Goal: Use online tool/utility

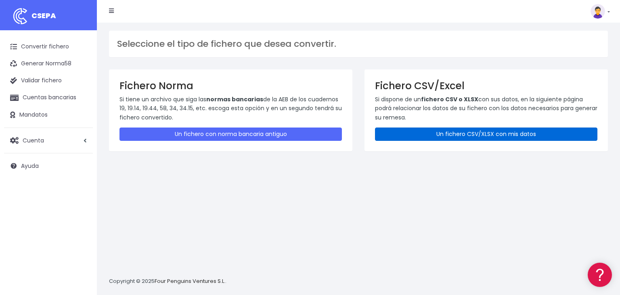
click at [462, 133] on link "Un fichero CSV/XLSX con mis datos" at bounding box center [486, 133] width 222 height 13
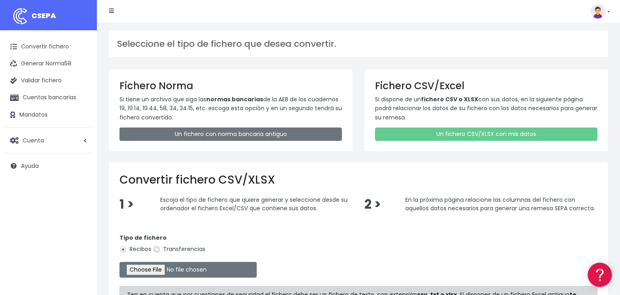
click at [158, 250] on input "Transferencias" at bounding box center [156, 249] width 7 height 7
radio input "true"
click at [146, 271] on input "file" at bounding box center [187, 270] width 137 height 16
type input "C:\fakepath\03102025.csv"
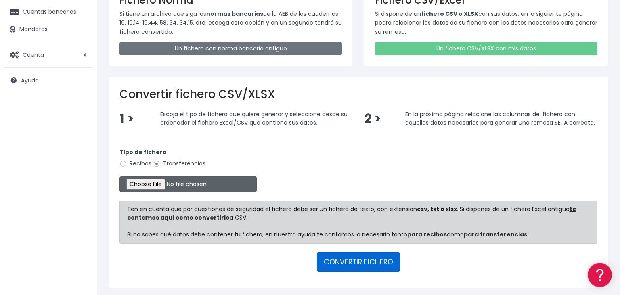
scroll to position [111, 0]
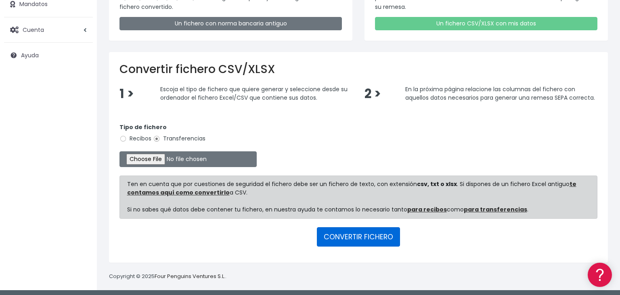
click at [364, 236] on button "CONVERTIR FICHERO" at bounding box center [358, 236] width 83 height 19
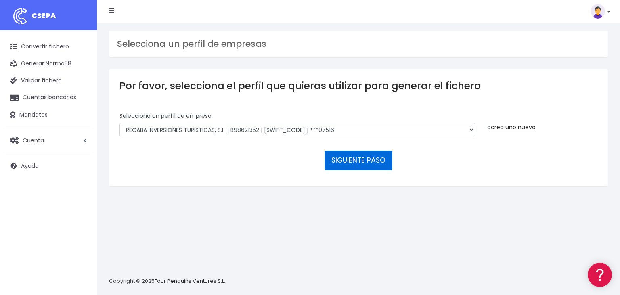
click at [346, 150] on button "SIGUIENTE PASO" at bounding box center [358, 159] width 68 height 19
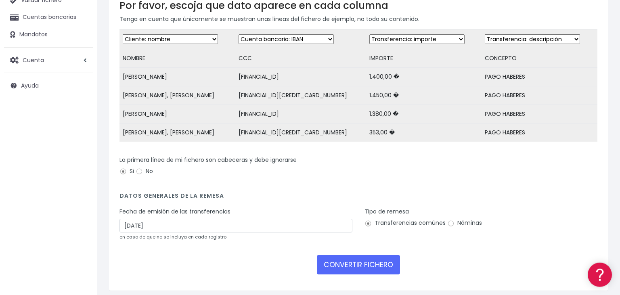
scroll to position [85, 0]
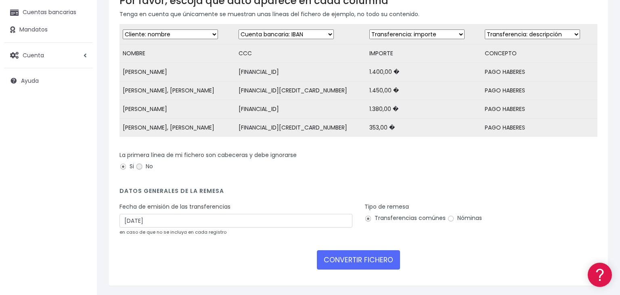
click at [141, 167] on input "No" at bounding box center [139, 166] width 7 height 7
radio input "true"
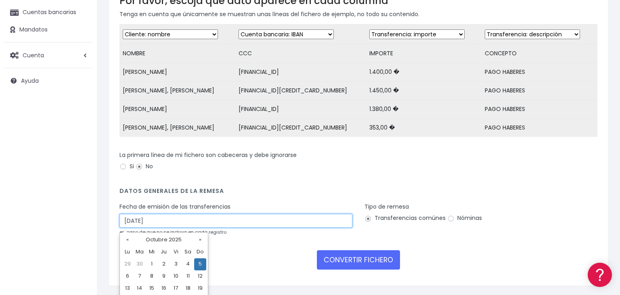
click at [158, 222] on input "05/10/2025" at bounding box center [235, 221] width 233 height 14
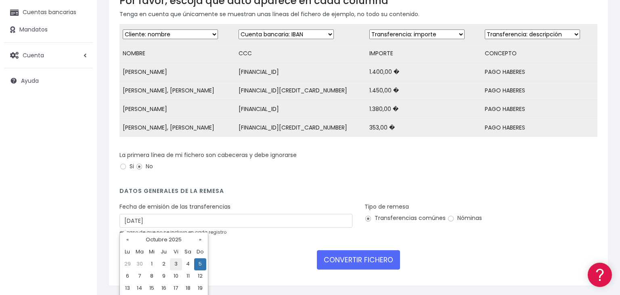
click at [176, 264] on td "3" at bounding box center [176, 264] width 12 height 12
type input "03/10/2025"
click at [450, 220] on input "Nóminas" at bounding box center [450, 218] width 7 height 7
radio input "true"
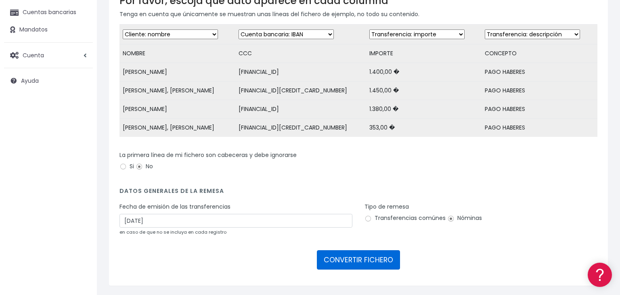
click at [349, 261] on button "CONVERTIR FICHERO" at bounding box center [358, 259] width 83 height 19
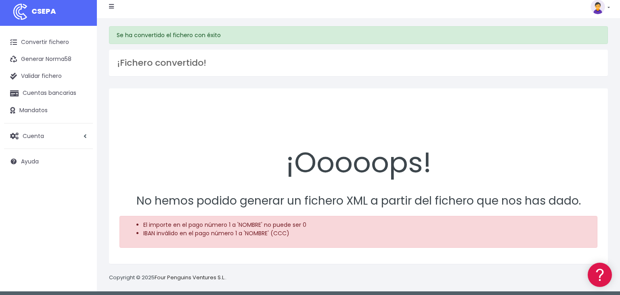
scroll to position [8, 0]
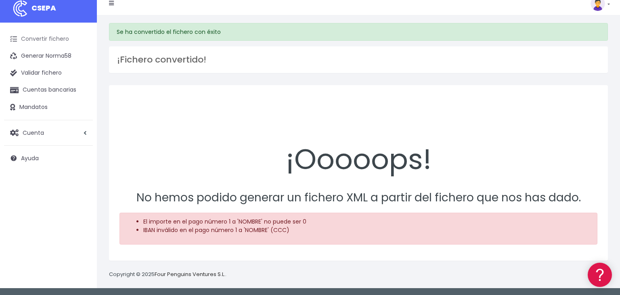
click at [40, 36] on link "Convertir fichero" at bounding box center [48, 39] width 89 height 17
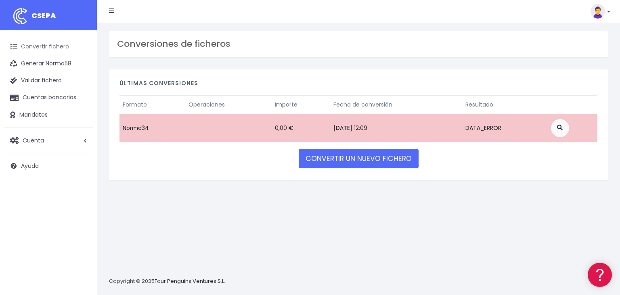
click at [51, 48] on link "Convertir fichero" at bounding box center [48, 46] width 89 height 17
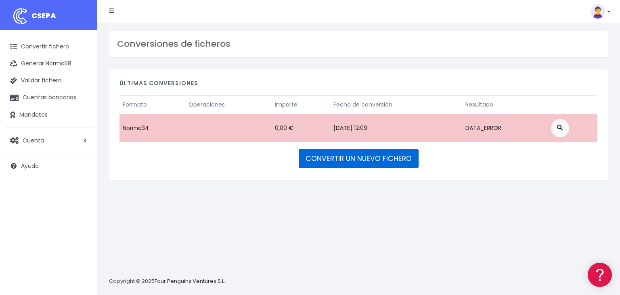
click at [350, 161] on link "CONVERTIR UN NUEVO FICHERO" at bounding box center [359, 158] width 120 height 19
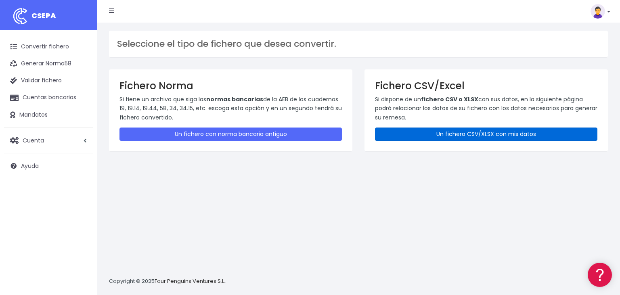
click at [449, 133] on link "Un fichero CSV/XLSX con mis datos" at bounding box center [486, 133] width 222 height 13
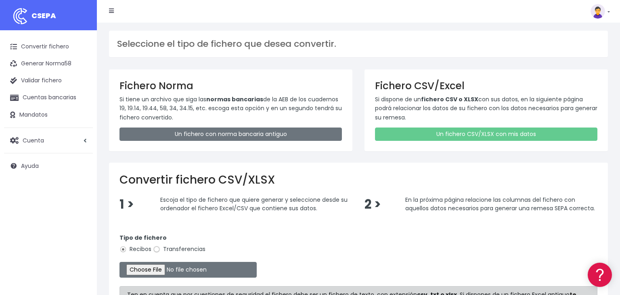
click at [155, 249] on input "Transferencias" at bounding box center [156, 249] width 7 height 7
radio input "true"
click at [148, 267] on input "file" at bounding box center [187, 270] width 137 height 16
type input "C:\fakepath\03102025.csv"
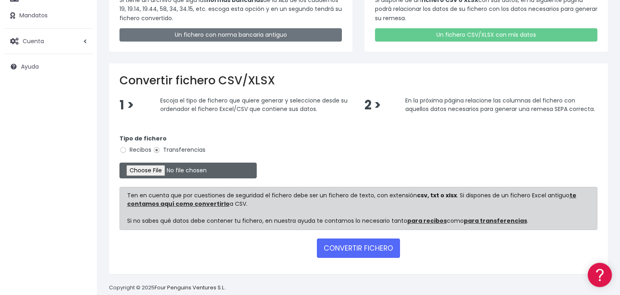
scroll to position [111, 0]
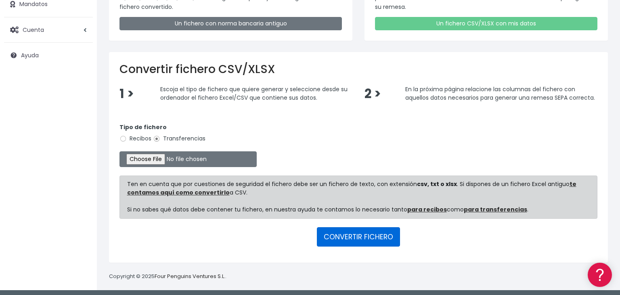
click at [369, 237] on button "CONVERTIR FICHERO" at bounding box center [358, 236] width 83 height 19
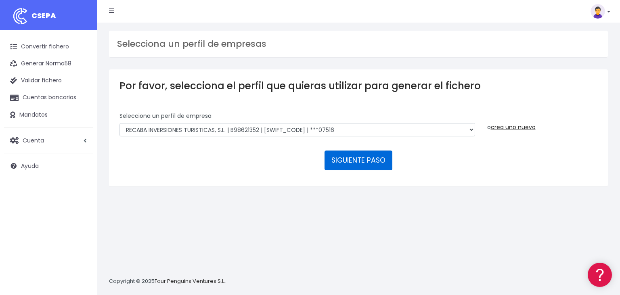
click at [358, 150] on button "SIGUIENTE PASO" at bounding box center [358, 159] width 68 height 19
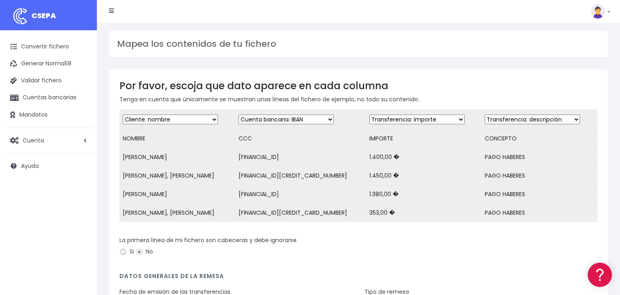
click at [125, 252] on input "Si" at bounding box center [122, 251] width 7 height 7
radio input "true"
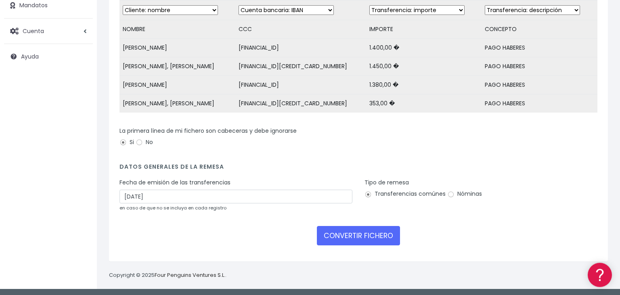
scroll to position [111, 0]
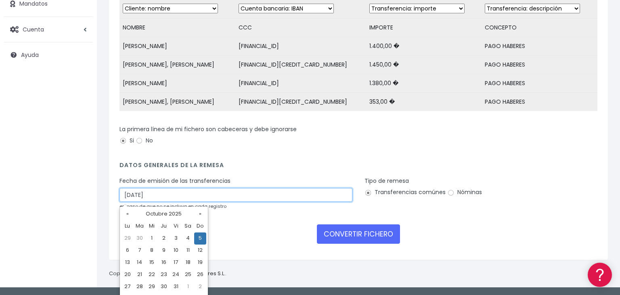
click at [164, 193] on input "[DATE]" at bounding box center [235, 195] width 233 height 14
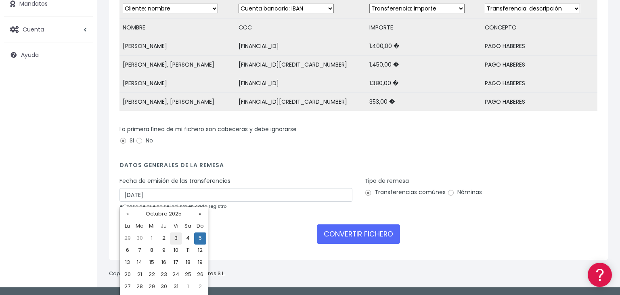
click at [175, 238] on td "3" at bounding box center [176, 238] width 12 height 12
type input "[DATE]"
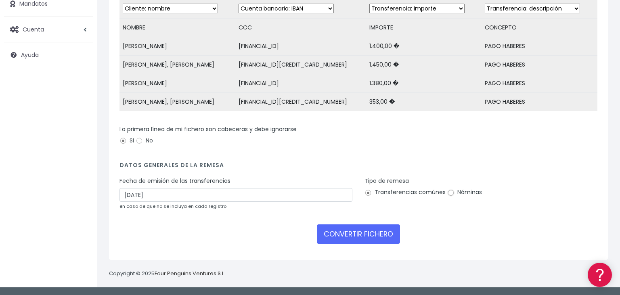
click at [448, 192] on input "Nóminas" at bounding box center [450, 192] width 7 height 7
radio input "true"
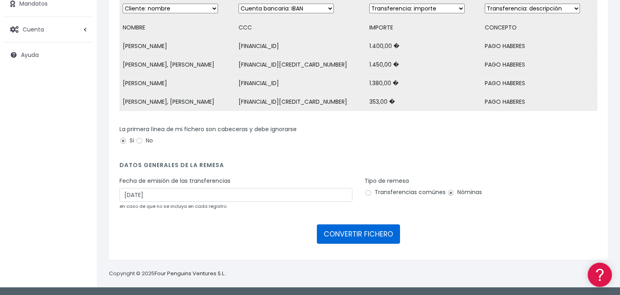
click at [365, 234] on button "CONVERTIR FICHERO" at bounding box center [358, 233] width 83 height 19
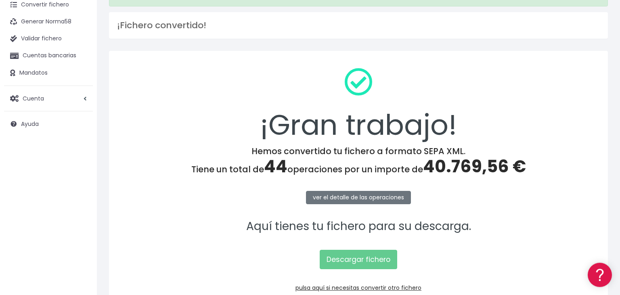
scroll to position [81, 0]
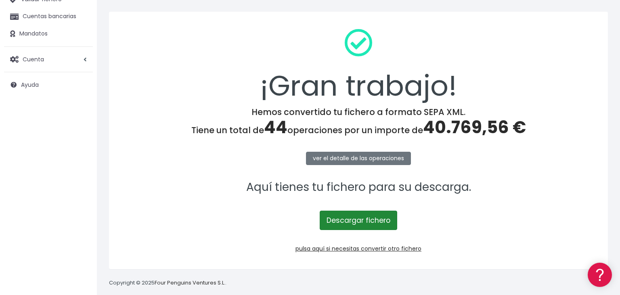
click at [362, 221] on link "Descargar fichero" at bounding box center [358, 220] width 77 height 19
